Goal: Check status

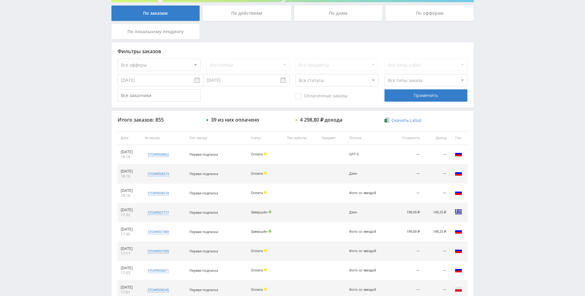
scroll to position [123, 0]
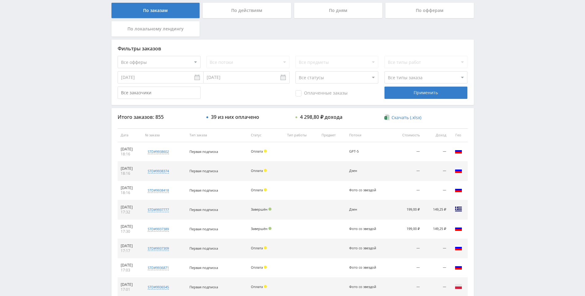
drag, startPoint x: 525, startPoint y: 184, endPoint x: 509, endPoint y: 174, distance: 18.9
click at [509, 174] on div "Telegram-канал Инструменты База знаний Ваш менеджер: Alex Alex Online @edugram_…" at bounding box center [292, 135] width 585 height 516
click at [506, 167] on div "Telegram-канал Инструменты База знаний Ваш менеджер: Alex Alex Online @edugram_…" at bounding box center [292, 135] width 585 height 516
click at [505, 173] on div "Telegram-канал Инструменты База знаний Ваш менеджер: Alex Alex Online @edugram_…" at bounding box center [292, 135] width 585 height 516
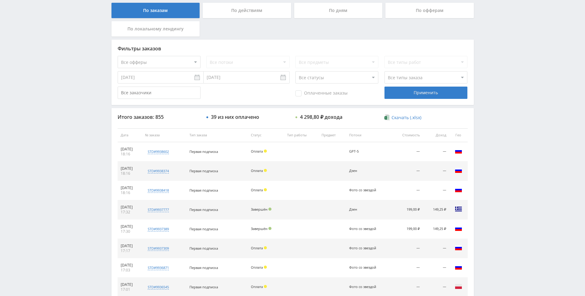
click at [505, 174] on div "Telegram-канал Инструменты База знаний Ваш менеджер: Alex Alex Online @edugram_…" at bounding box center [292, 135] width 585 height 516
click at [498, 166] on div "Telegram-канал Инструменты База знаний Ваш менеджер: Alex Alex Online @edugram_…" at bounding box center [292, 135] width 585 height 516
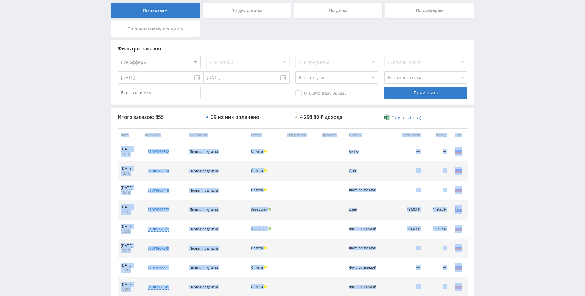
click at [498, 166] on div "Telegram-канал Инструменты База знаний Ваш менеджер: Alex Alex Online @edugram_…" at bounding box center [292, 135] width 585 height 516
click at [493, 158] on div "Telegram-канал Инструменты База знаний Ваш менеджер: Alex Alex Online @edugram_…" at bounding box center [292, 135] width 585 height 516
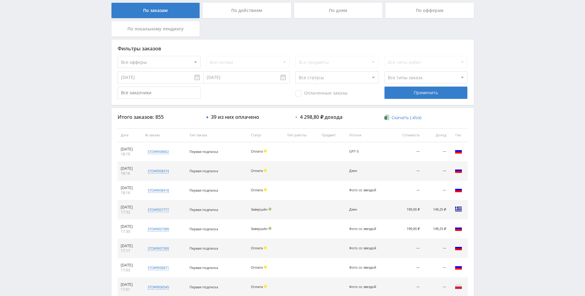
click at [493, 158] on div "Telegram-канал Инструменты База знаний Ваш менеджер: Alex Alex Online @edugram_…" at bounding box center [292, 135] width 585 height 516
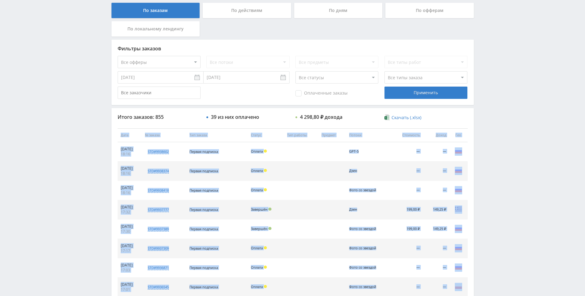
click at [494, 159] on div "Telegram-канал Инструменты База знаний Ваш менеджер: Alex Alex Online @edugram_…" at bounding box center [292, 135] width 585 height 516
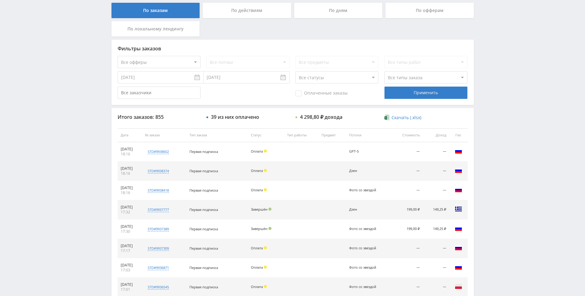
click at [485, 155] on div "Telegram-канал Инструменты База знаний Ваш менеджер: Alex Alex Online @edugram_…" at bounding box center [292, 135] width 585 height 516
click at [488, 158] on div "Telegram-канал Инструменты База знаний Ваш менеджер: Alex Alex Online @edugram_…" at bounding box center [292, 135] width 585 height 516
click at [485, 154] on div "Telegram-канал Инструменты База знаний Ваш менеджер: Alex Alex Online @edugram_…" at bounding box center [292, 135] width 585 height 516
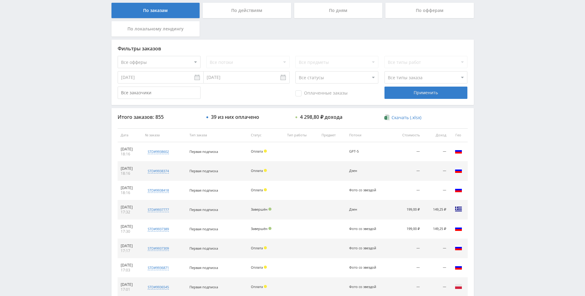
click at [483, 153] on div "Telegram-канал Инструменты База знаний Ваш менеджер: Alex Alex Online @edugram_…" at bounding box center [292, 135] width 585 height 516
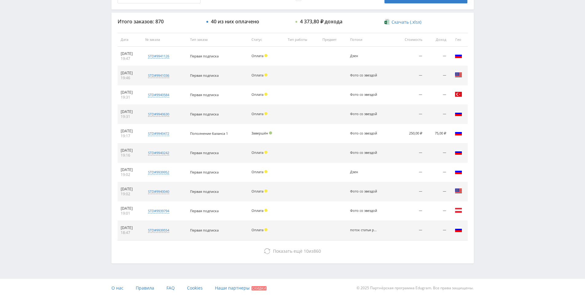
scroll to position [220, 0]
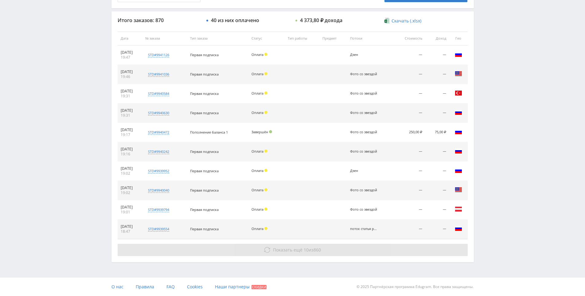
click at [370, 250] on button "Показать ещё 10 из 860" at bounding box center [293, 250] width 350 height 12
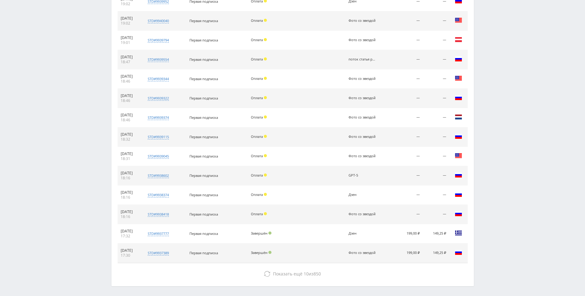
scroll to position [413, 0]
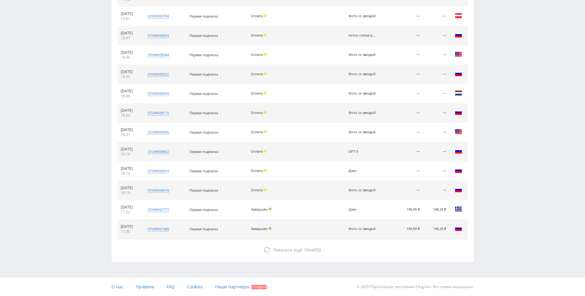
drag, startPoint x: 516, startPoint y: 154, endPoint x: 482, endPoint y: 193, distance: 51.7
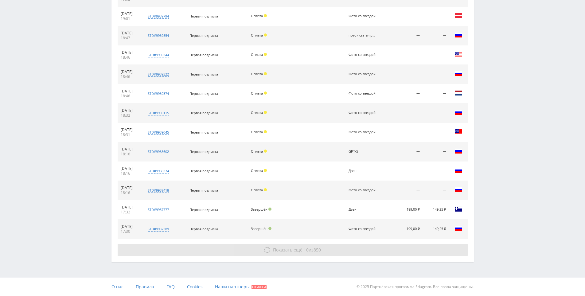
click at [393, 247] on button "Показать ещё 10 из 850" at bounding box center [293, 250] width 350 height 12
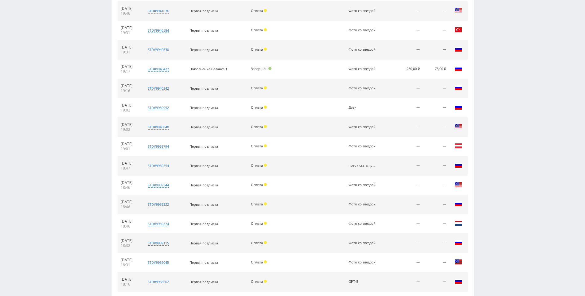
scroll to position [0, 0]
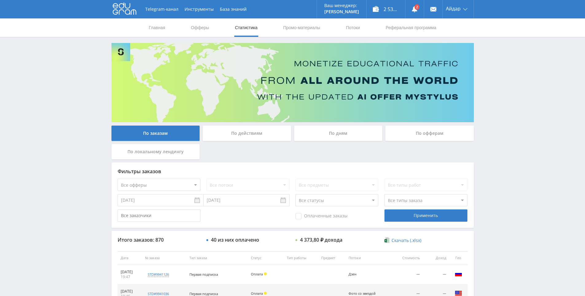
drag, startPoint x: 498, startPoint y: 196, endPoint x: 503, endPoint y: 128, distance: 67.8
click at [418, 12] on link at bounding box center [415, 9] width 18 height 18
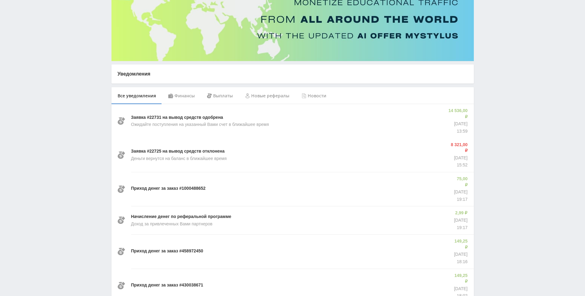
scroll to position [62, 0]
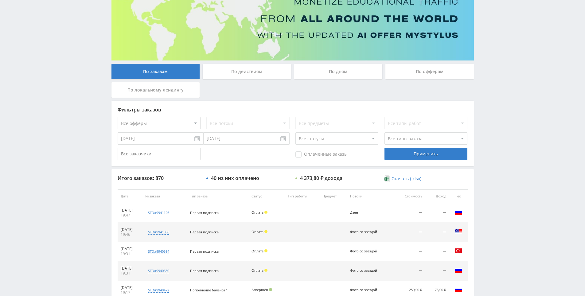
drag, startPoint x: 454, startPoint y: 169, endPoint x: 478, endPoint y: 128, distance: 47.0
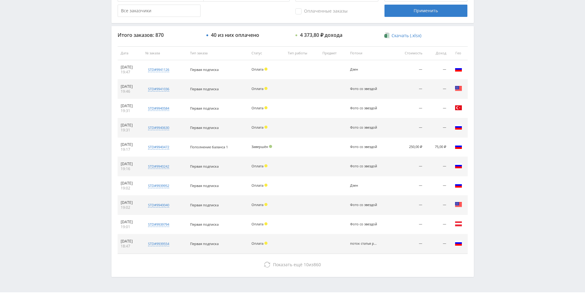
scroll to position [220, 0]
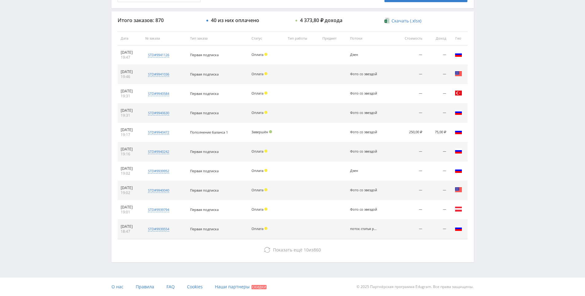
drag, startPoint x: 484, startPoint y: 144, endPoint x: 459, endPoint y: 207, distance: 68.0
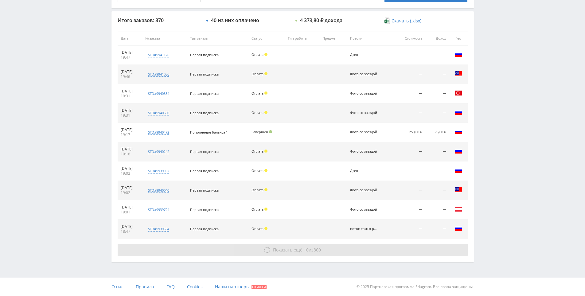
click at [407, 248] on button "Показать ещё 10 из 860" at bounding box center [293, 250] width 350 height 12
click at [404, 253] on button "Показать ещё 10 из 860" at bounding box center [293, 250] width 350 height 12
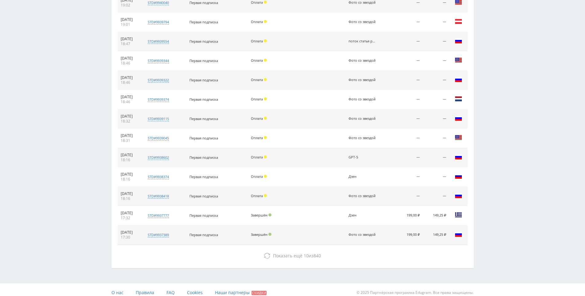
drag, startPoint x: 492, startPoint y: 190, endPoint x: 470, endPoint y: 249, distance: 61.9
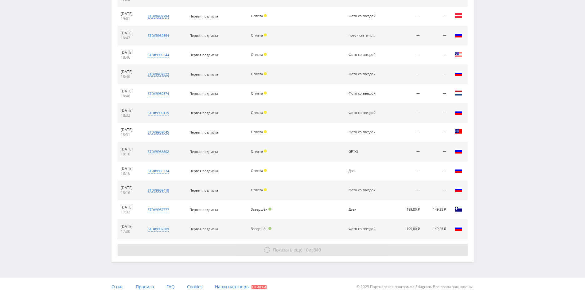
click at [418, 251] on button "Показать ещё 10 из 840" at bounding box center [293, 250] width 350 height 12
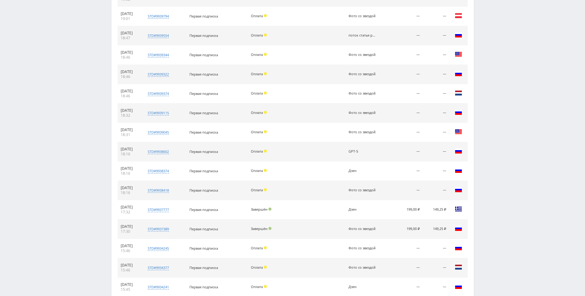
drag, startPoint x: 487, startPoint y: 216, endPoint x: 474, endPoint y: 262, distance: 48.0
drag, startPoint x: 482, startPoint y: 192, endPoint x: 481, endPoint y: 208, distance: 16.0
click at [482, 192] on div "Telegram-канал Инструменты База знаний Ваш менеджер: [PERSON_NAME] Online @edug…" at bounding box center [292, 38] width 585 height 903
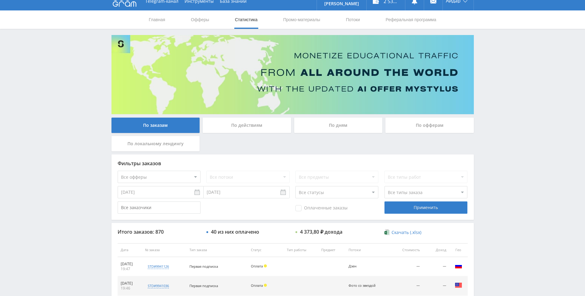
scroll to position [0, 0]
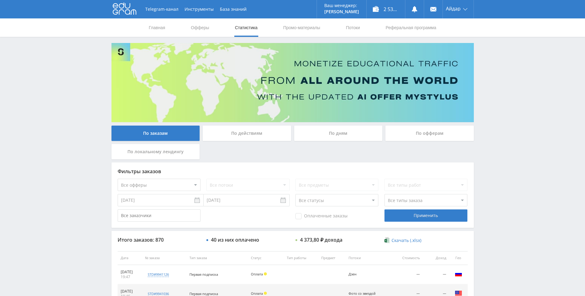
drag, startPoint x: 482, startPoint y: 219, endPoint x: 493, endPoint y: 134, distance: 86.1
